Goal: Check status: Check status

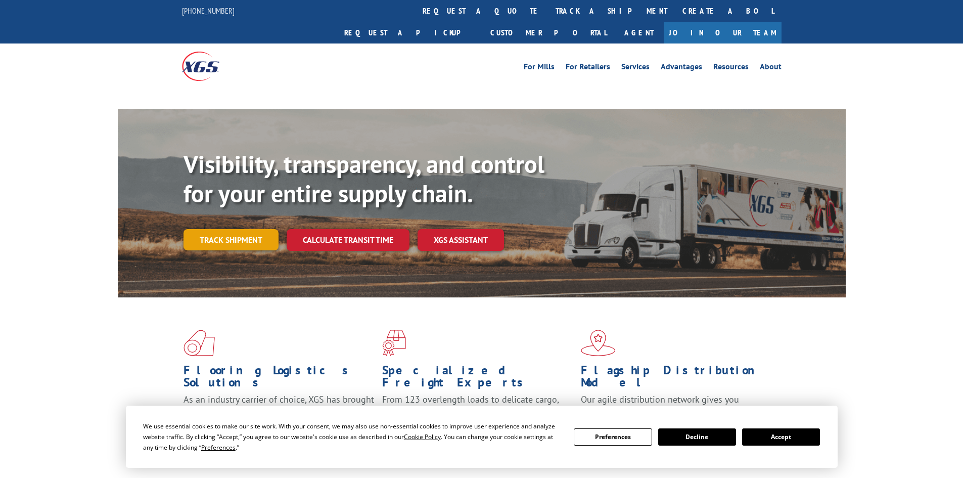
click at [228, 229] on link "Track shipment" at bounding box center [231, 239] width 95 height 21
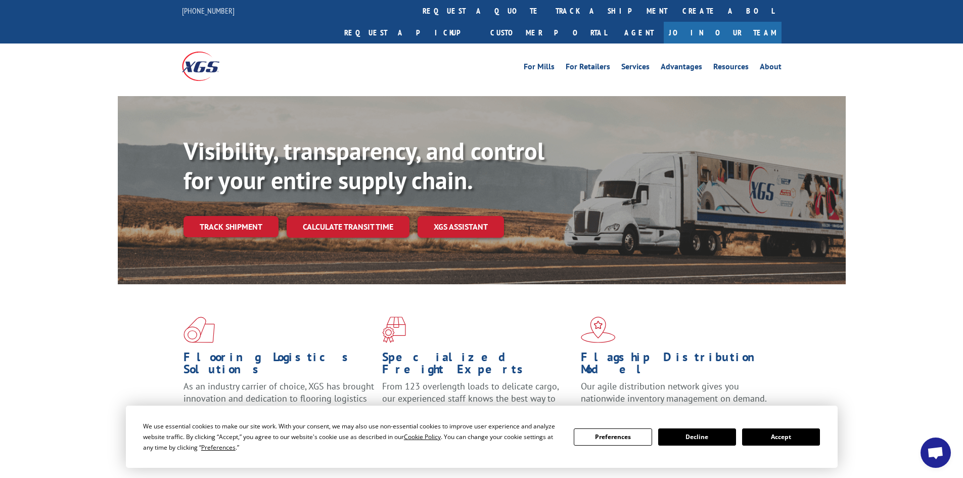
click at [777, 437] on button "Accept" at bounding box center [781, 436] width 78 height 17
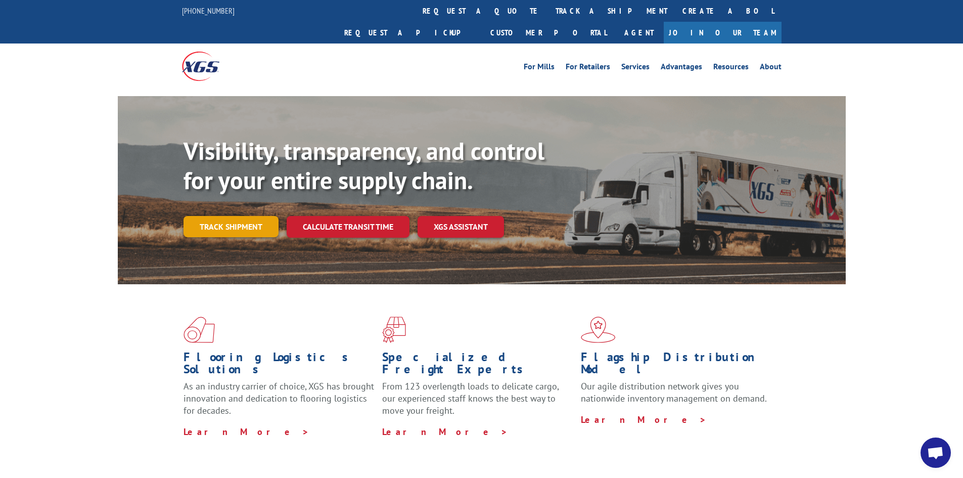
click at [221, 216] on link "Track shipment" at bounding box center [231, 226] width 95 height 21
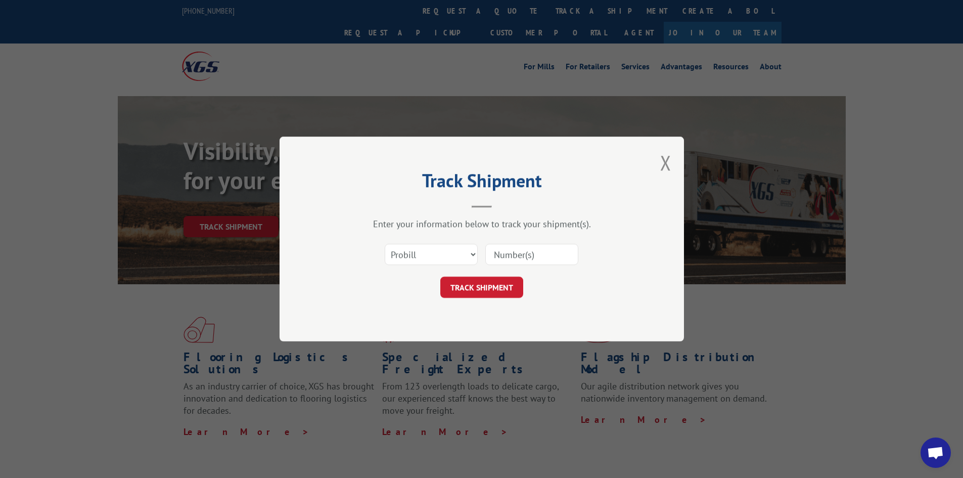
click at [530, 254] on input at bounding box center [531, 254] width 93 height 21
paste input "15340398"
type input "15340398"
click at [486, 282] on button "TRACK SHIPMENT" at bounding box center [481, 287] width 83 height 21
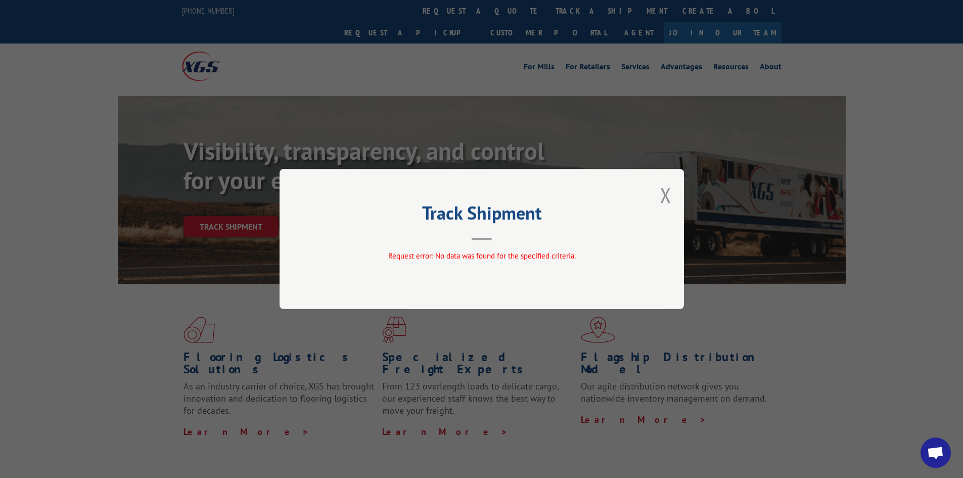
click at [668, 196] on button "Close modal" at bounding box center [665, 195] width 11 height 27
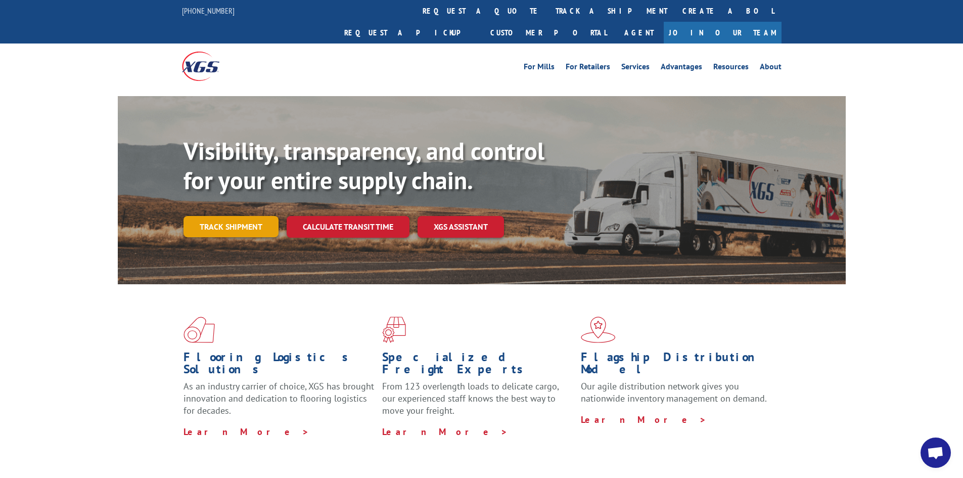
click at [254, 216] on link "Track shipment" at bounding box center [231, 226] width 95 height 21
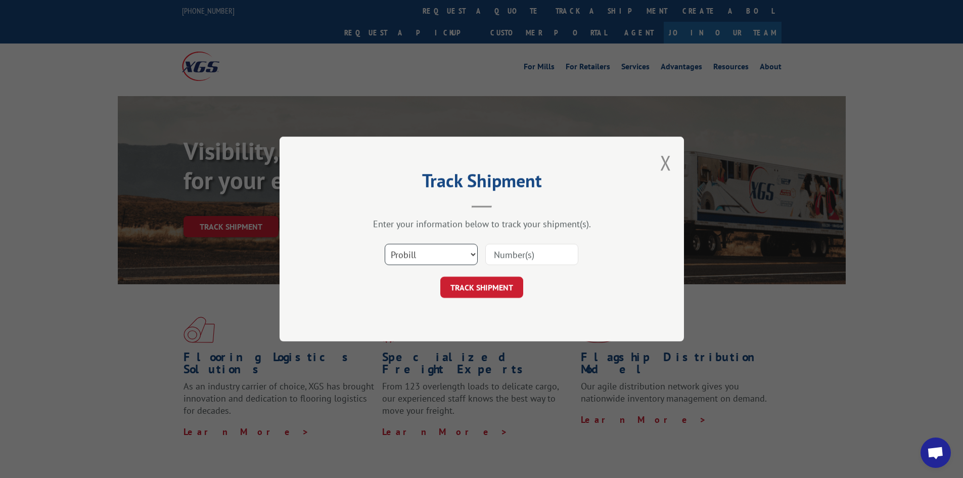
drag, startPoint x: 443, startPoint y: 249, endPoint x: 444, endPoint y: 263, distance: 14.2
click at [444, 248] on select "Select category... Probill BOL PO" at bounding box center [431, 254] width 93 height 21
select select "po"
click at [385, 244] on select "Select category... Probill BOL PO" at bounding box center [431, 254] width 93 height 21
click at [510, 258] on input at bounding box center [531, 254] width 93 height 21
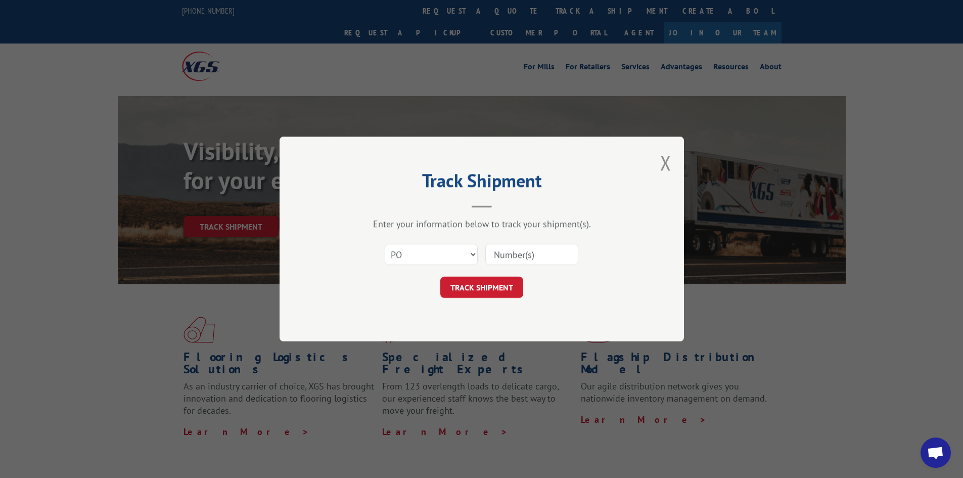
paste input "58512321"
type input "58512321"
click at [503, 278] on button "TRACK SHIPMENT" at bounding box center [481, 287] width 83 height 21
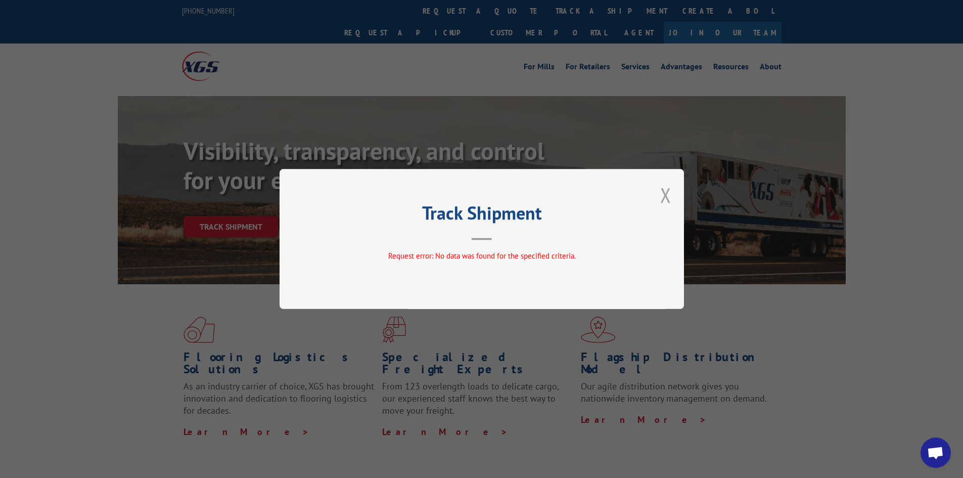
click at [668, 196] on button "Close modal" at bounding box center [665, 195] width 11 height 27
